Goal: Transaction & Acquisition: Subscribe to service/newsletter

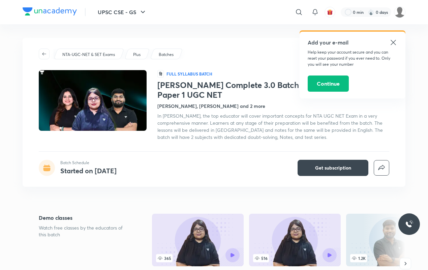
click at [389, 44] on icon at bounding box center [393, 42] width 8 height 8
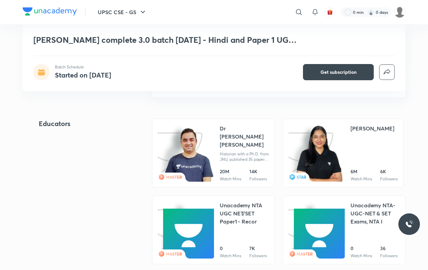
click at [217, 128] on link "MASTER Dr Amit Kumar Singh Historian with a Ph.D. from JNU, published 35 papers…" at bounding box center [213, 153] width 123 height 69
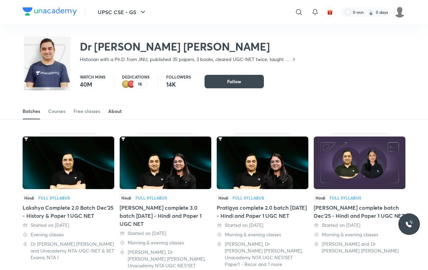
click at [116, 117] on link "About" at bounding box center [114, 111] width 13 height 16
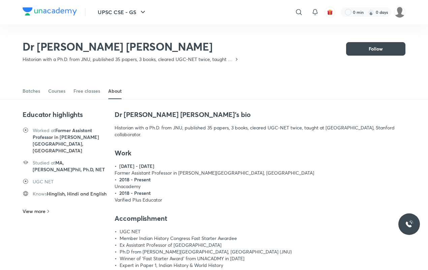
scroll to position [29, 0]
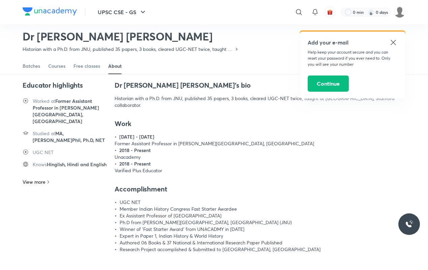
drag, startPoint x: 266, startPoint y: 200, endPoint x: 280, endPoint y: 193, distance: 15.1
click at [267, 200] on div "UGC NET" at bounding box center [260, 202] width 291 height 7
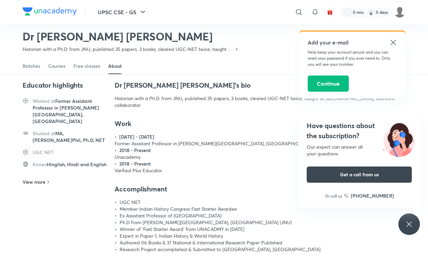
click at [393, 43] on icon at bounding box center [393, 42] width 8 height 8
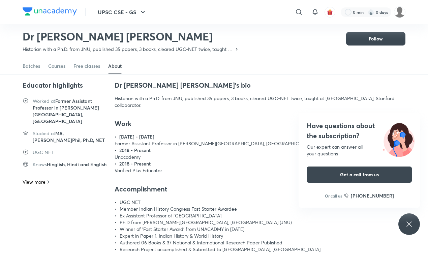
click at [415, 226] on div "Have questions about the subscription? Our expert can answer all your questions…" at bounding box center [409, 224] width 22 height 22
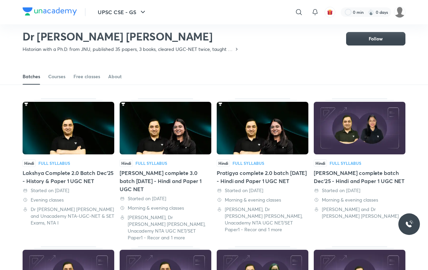
scroll to position [29, 0]
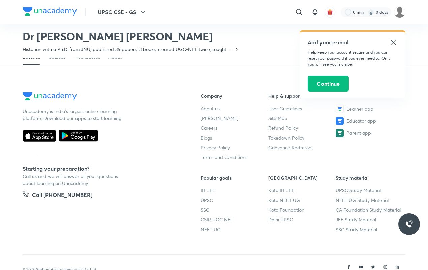
click at [392, 43] on icon at bounding box center [392, 42] width 5 height 5
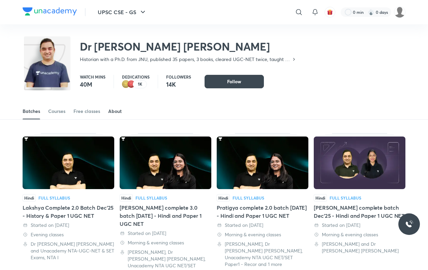
click at [117, 106] on link "About" at bounding box center [114, 111] width 13 height 16
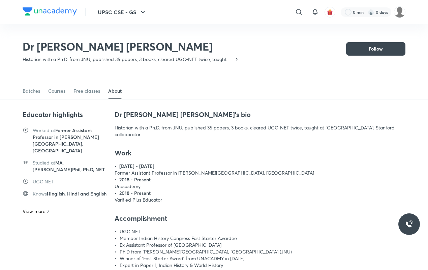
scroll to position [29, 0]
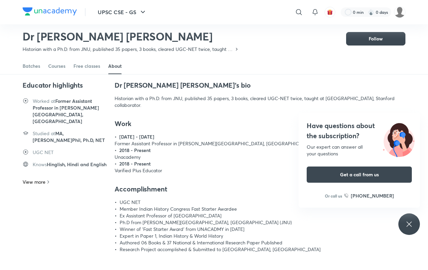
click at [413, 216] on div "Have questions about the subscription? Our expert can answer all your questions…" at bounding box center [409, 224] width 22 height 22
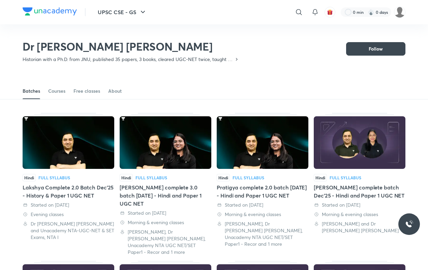
scroll to position [29, 0]
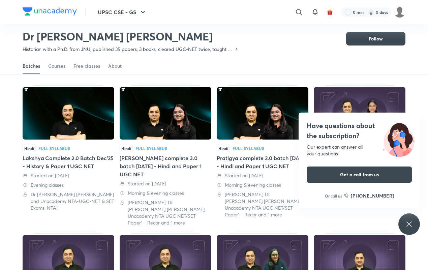
click at [415, 223] on div "Have questions about the subscription? Our expert can answer all your questions…" at bounding box center [409, 224] width 22 height 22
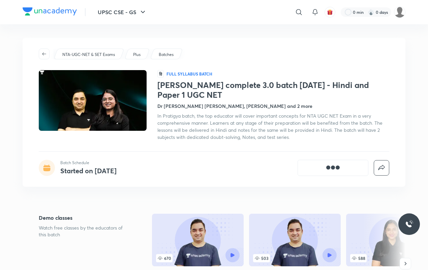
click at [319, 169] on button "[object Object]" at bounding box center [332, 168] width 71 height 16
click at [332, 168] on span "Get subscription" at bounding box center [333, 167] width 36 height 7
